Goal: Transaction & Acquisition: Book appointment/travel/reservation

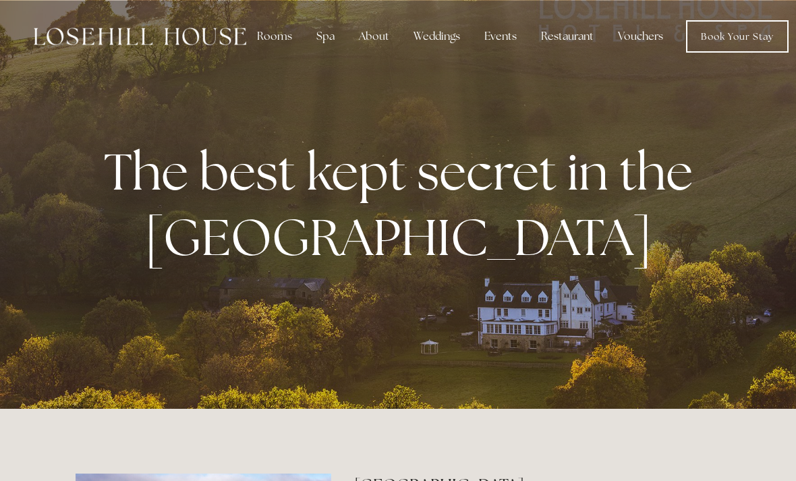
click at [275, 40] on div "Rooms" at bounding box center [274, 36] width 57 height 27
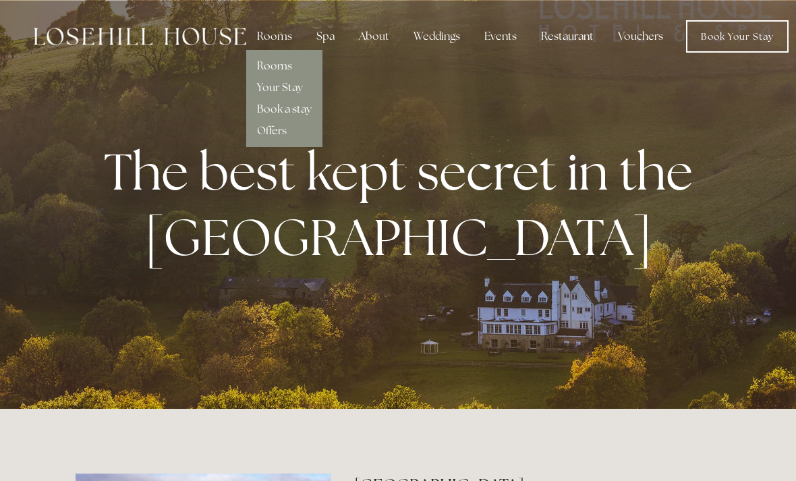
click at [265, 62] on link "Rooms" at bounding box center [274, 66] width 35 height 14
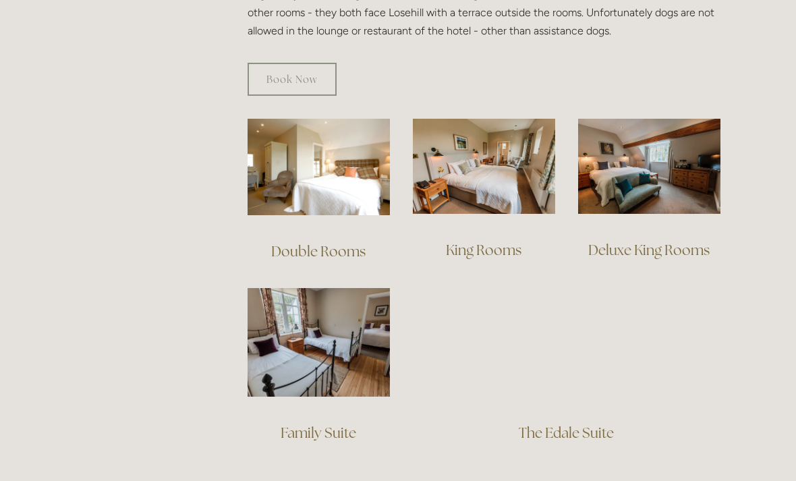
scroll to position [874, 0]
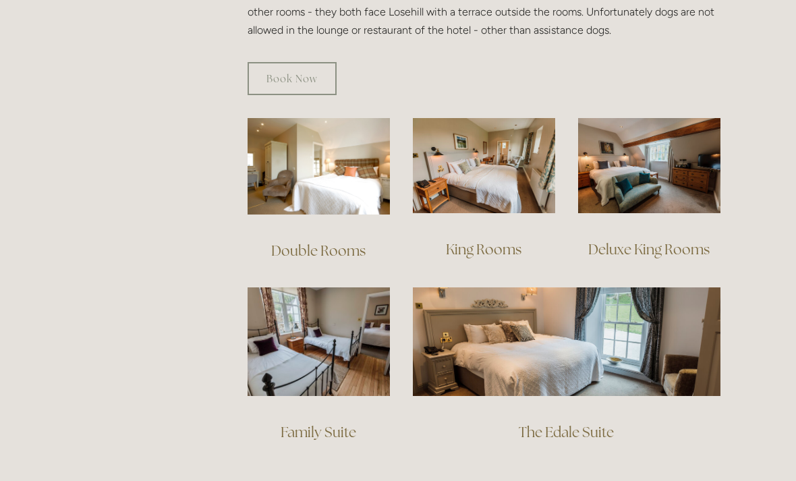
click at [653, 156] on img at bounding box center [649, 165] width 142 height 95
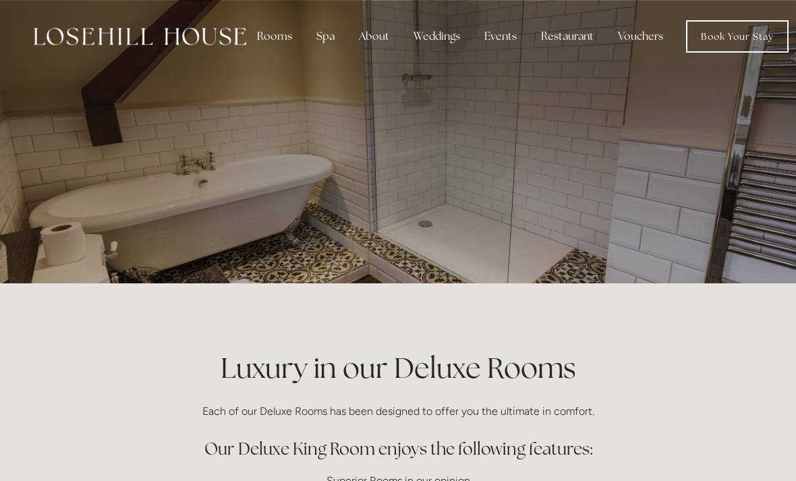
click at [274, 36] on div "Rooms" at bounding box center [274, 36] width 57 height 27
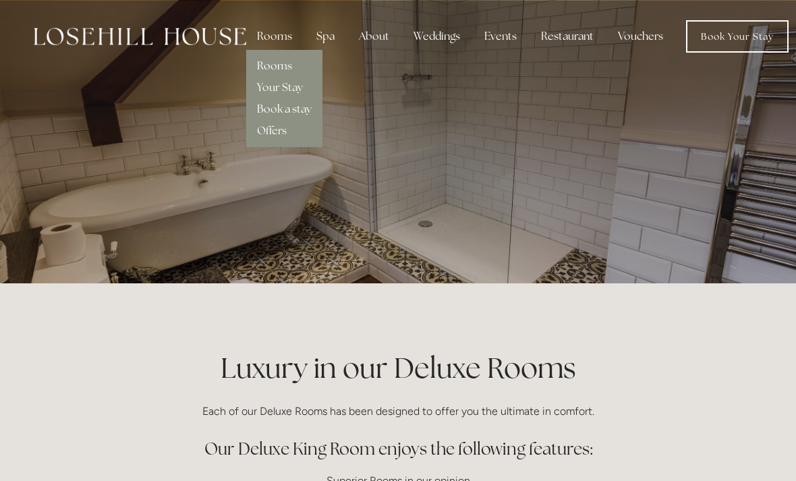
click at [326, 34] on div "Spa" at bounding box center [326, 36] width 40 height 27
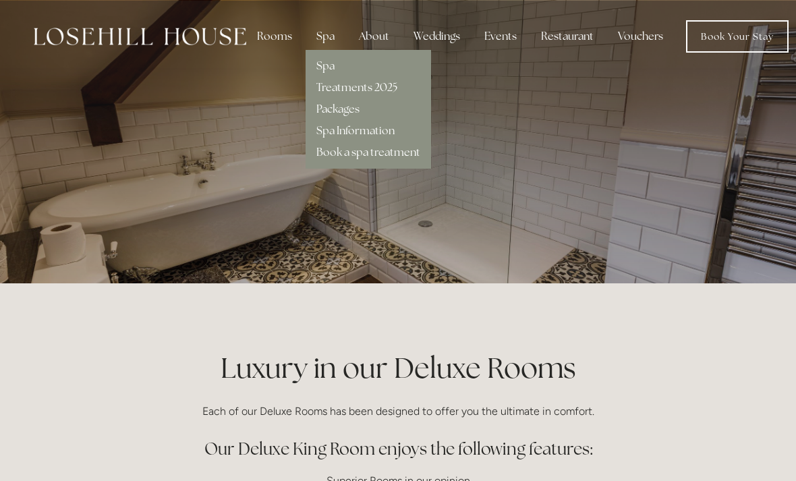
click at [330, 84] on link "Treatments 2025" at bounding box center [356, 87] width 81 height 14
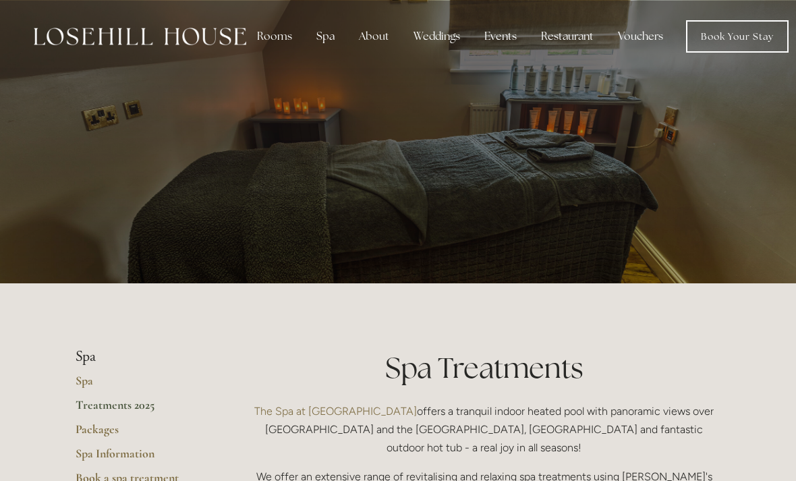
click at [569, 40] on div "Restaurant" at bounding box center [567, 36] width 74 height 27
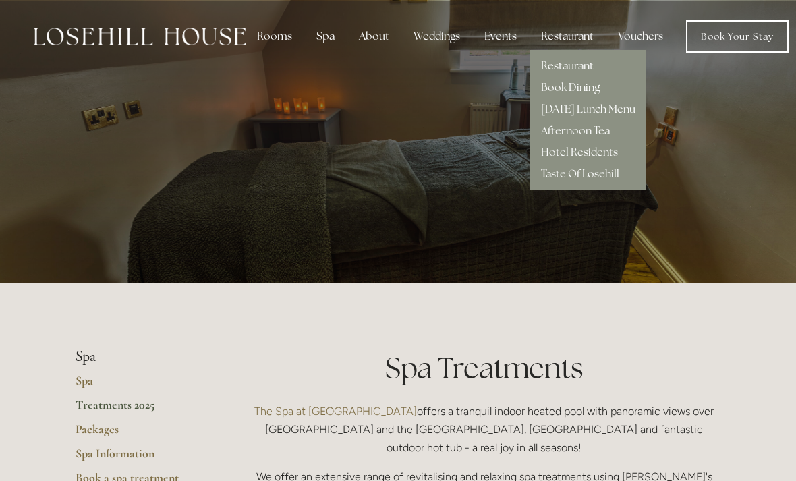
click at [562, 34] on div "Restaurant" at bounding box center [567, 36] width 74 height 27
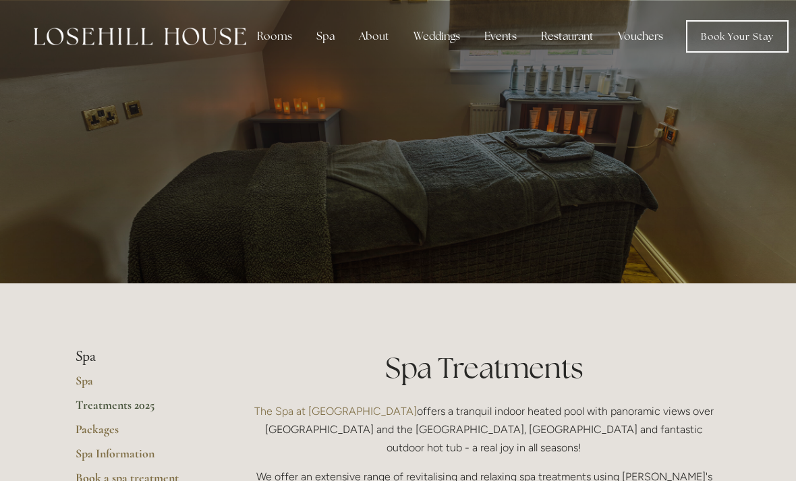
click at [565, 29] on div "Restaurant" at bounding box center [567, 36] width 74 height 27
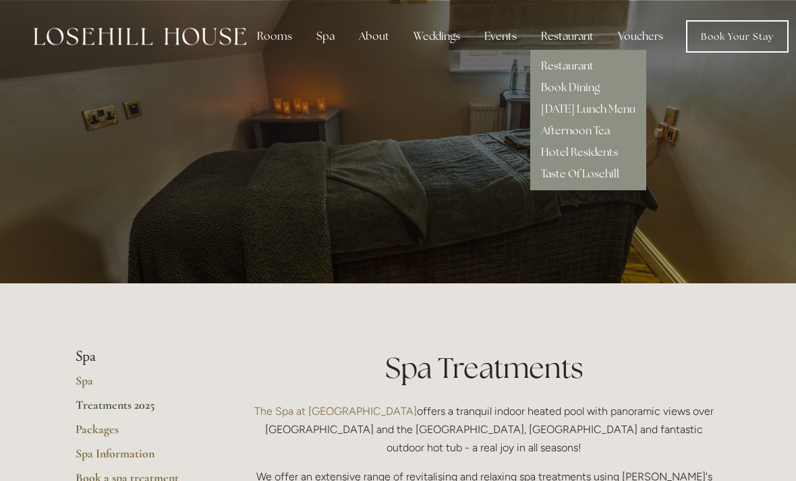
click at [545, 63] on link "Restaurant" at bounding box center [567, 66] width 53 height 14
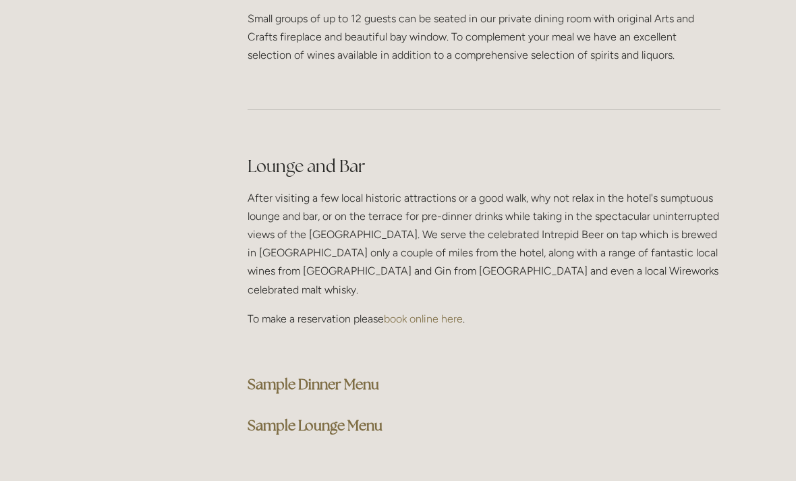
scroll to position [3295, 0]
click at [262, 374] on strong "Sample Dinner Menu" at bounding box center [314, 383] width 132 height 18
click at [279, 416] on strong "Sample Lounge Menu" at bounding box center [315, 425] width 135 height 18
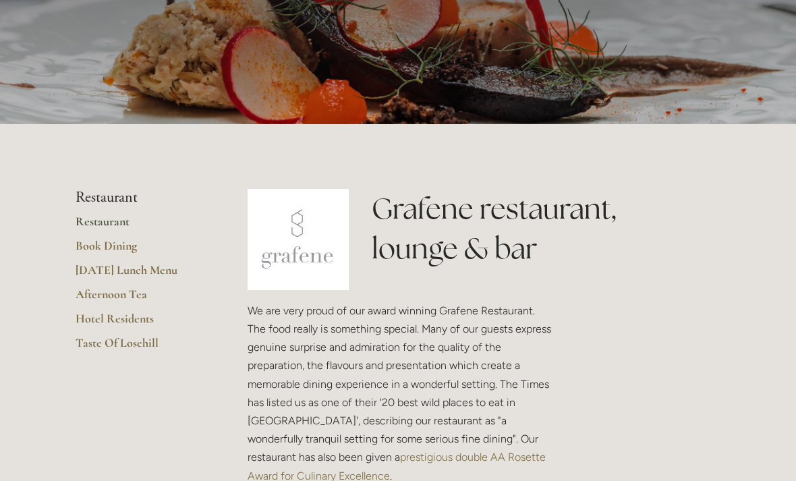
scroll to position [162, 0]
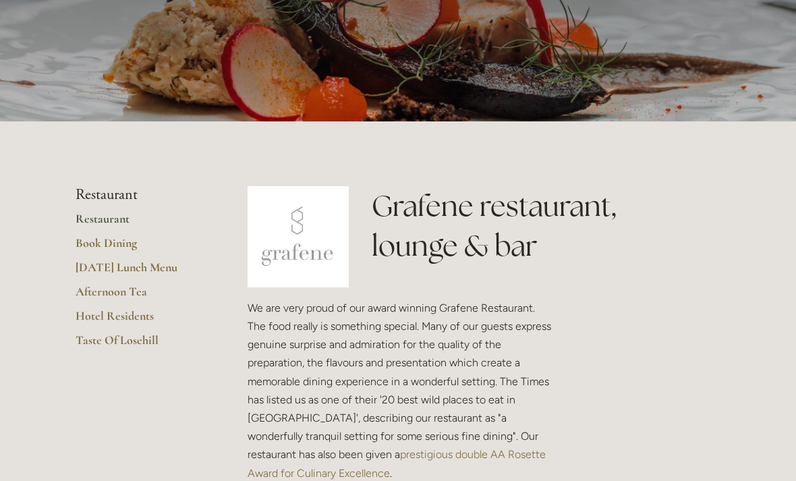
click at [94, 316] on link "Hotel Residents" at bounding box center [140, 320] width 129 height 24
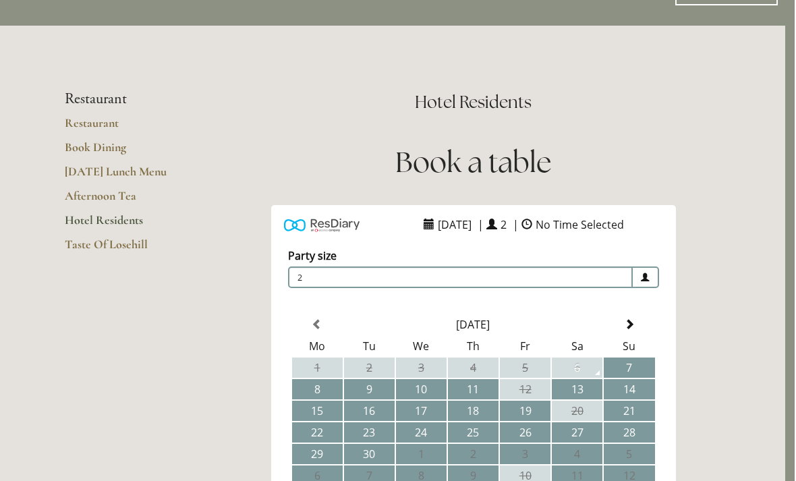
scroll to position [0, 9]
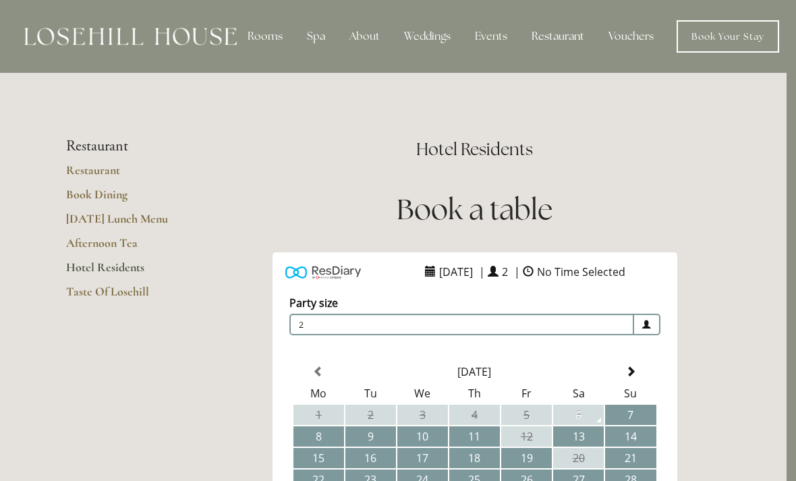
click at [80, 173] on link "Restaurant" at bounding box center [130, 175] width 129 height 24
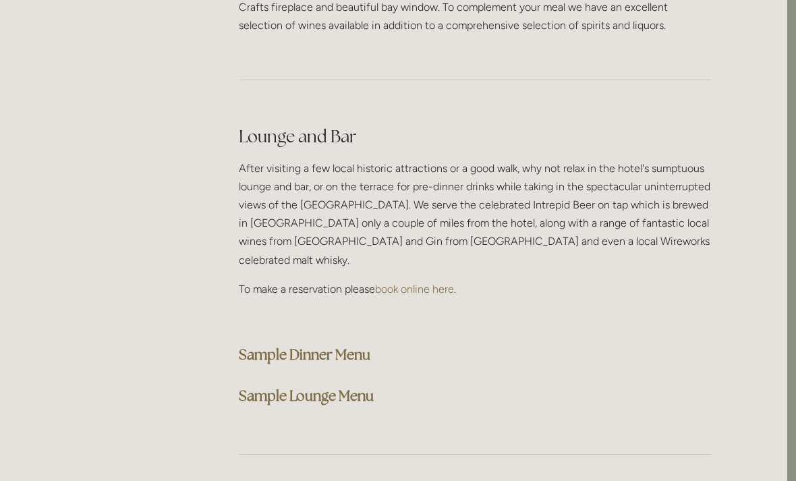
scroll to position [3324, 9]
click at [253, 345] on strong "Sample Dinner Menu" at bounding box center [305, 354] width 132 height 18
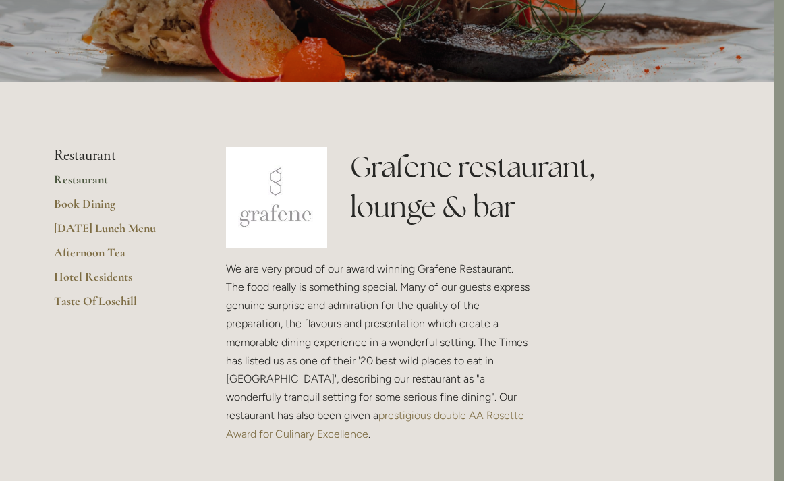
scroll to position [0, 9]
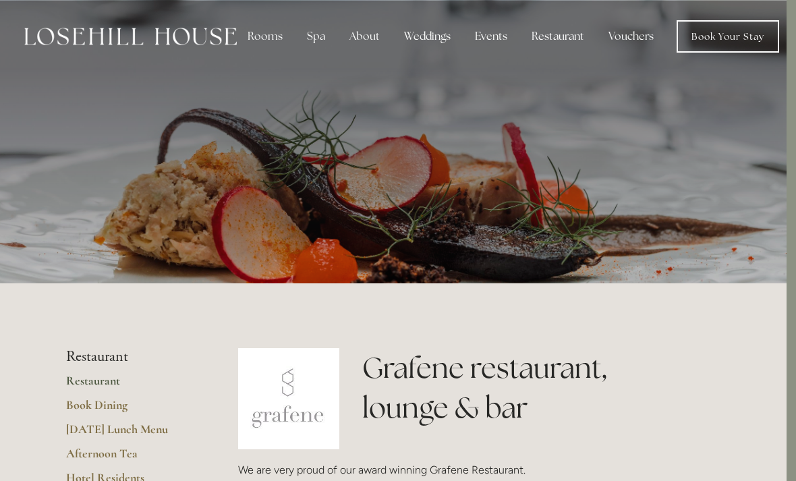
click at [490, 34] on div "Events" at bounding box center [491, 36] width 54 height 27
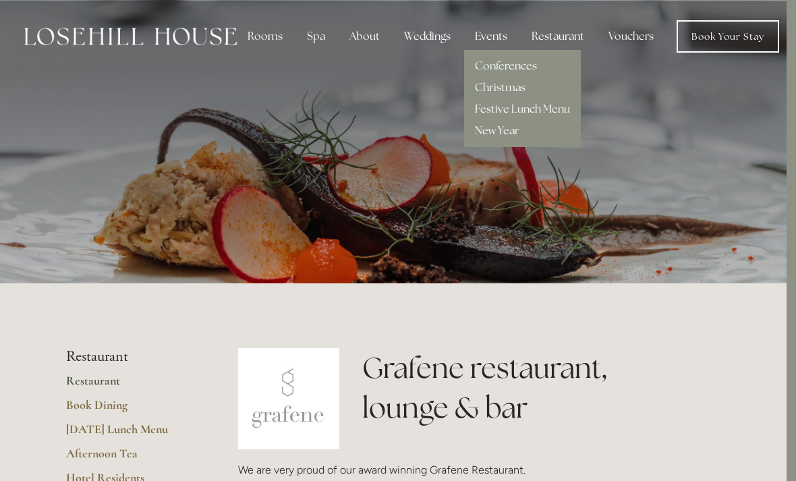
click at [160, 43] on img at bounding box center [130, 37] width 213 height 18
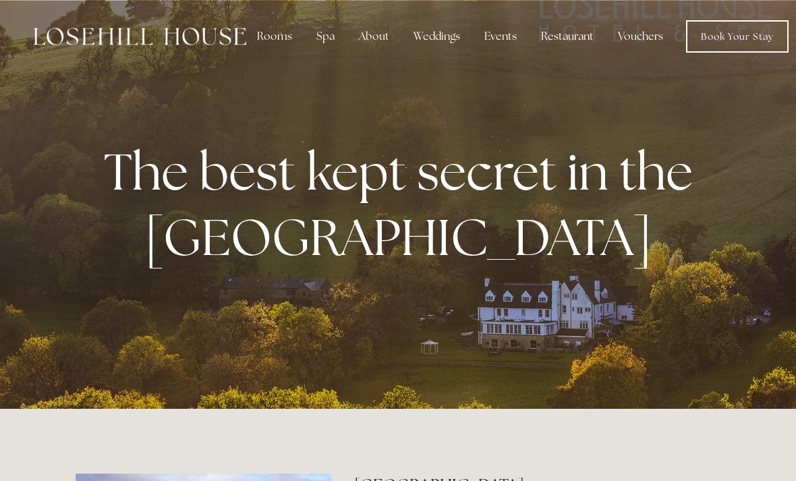
click at [746, 36] on link "Book Your Stay" at bounding box center [737, 36] width 103 height 32
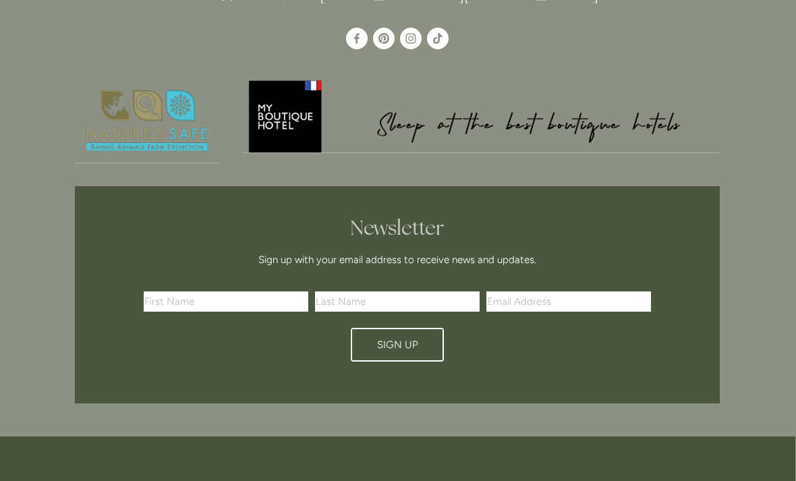
scroll to position [3134, 1]
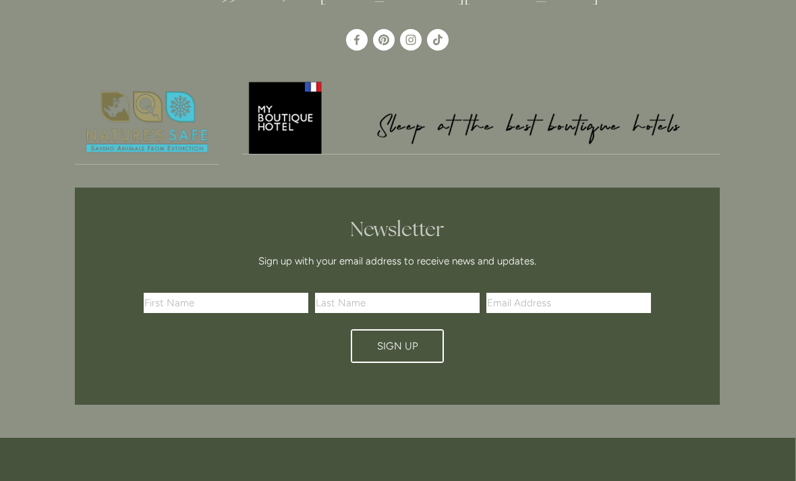
click at [292, 127] on img at bounding box center [481, 117] width 478 height 75
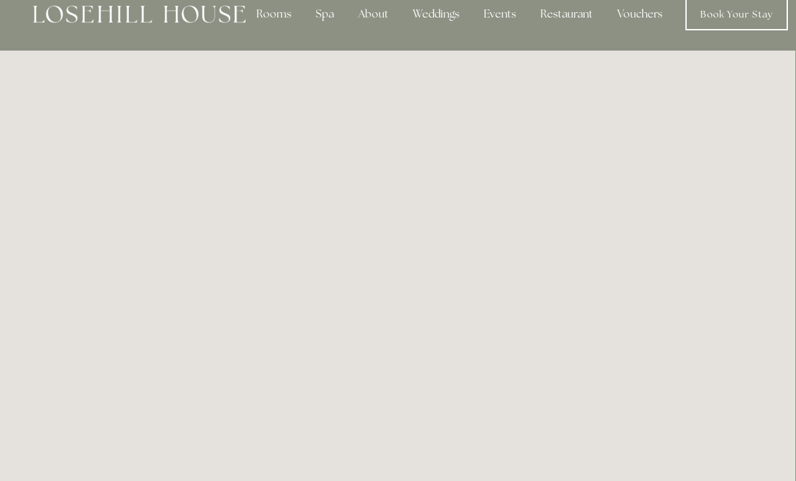
scroll to position [0, 1]
